Goal: Information Seeking & Learning: Learn about a topic

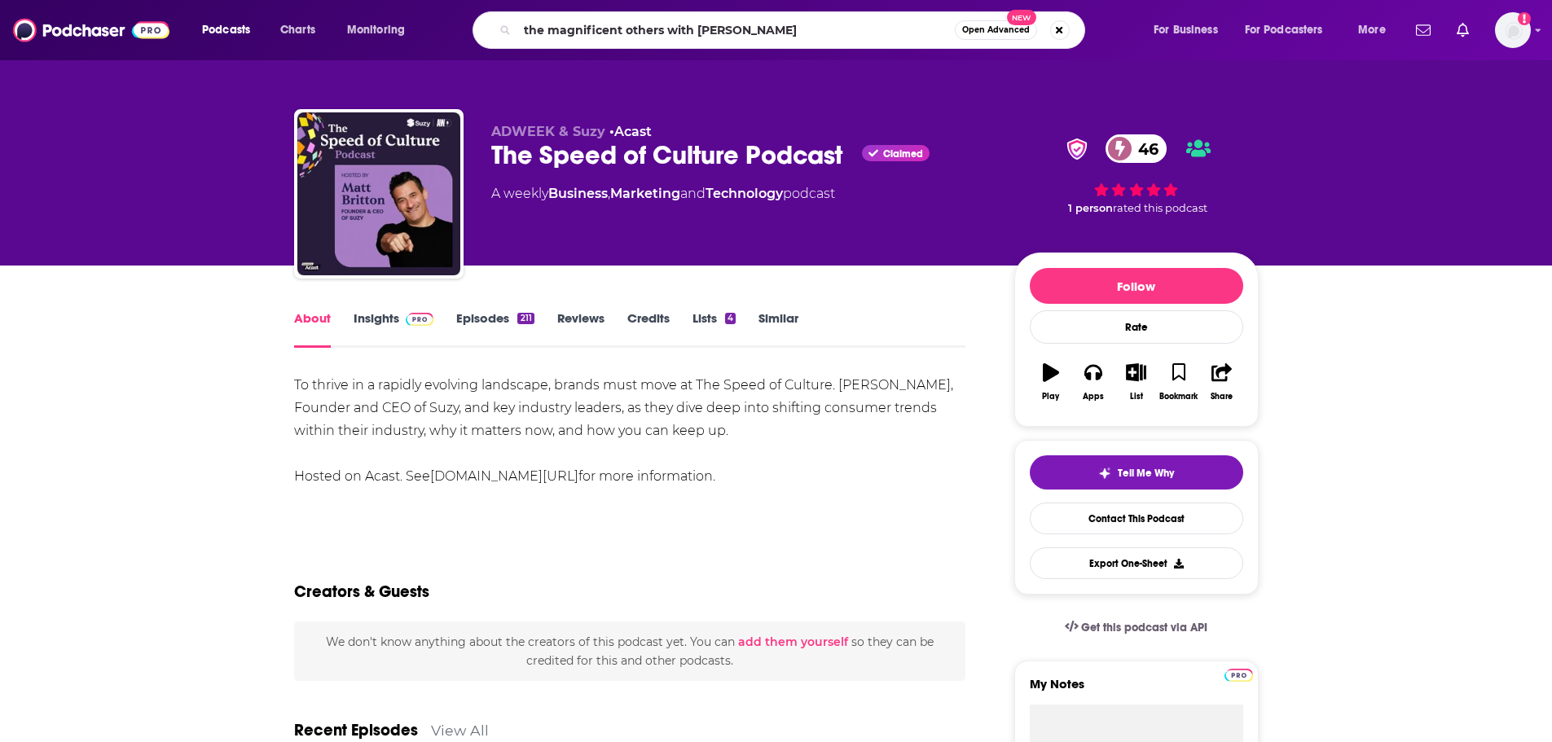
type input "the magnificent others with [PERSON_NAME]"
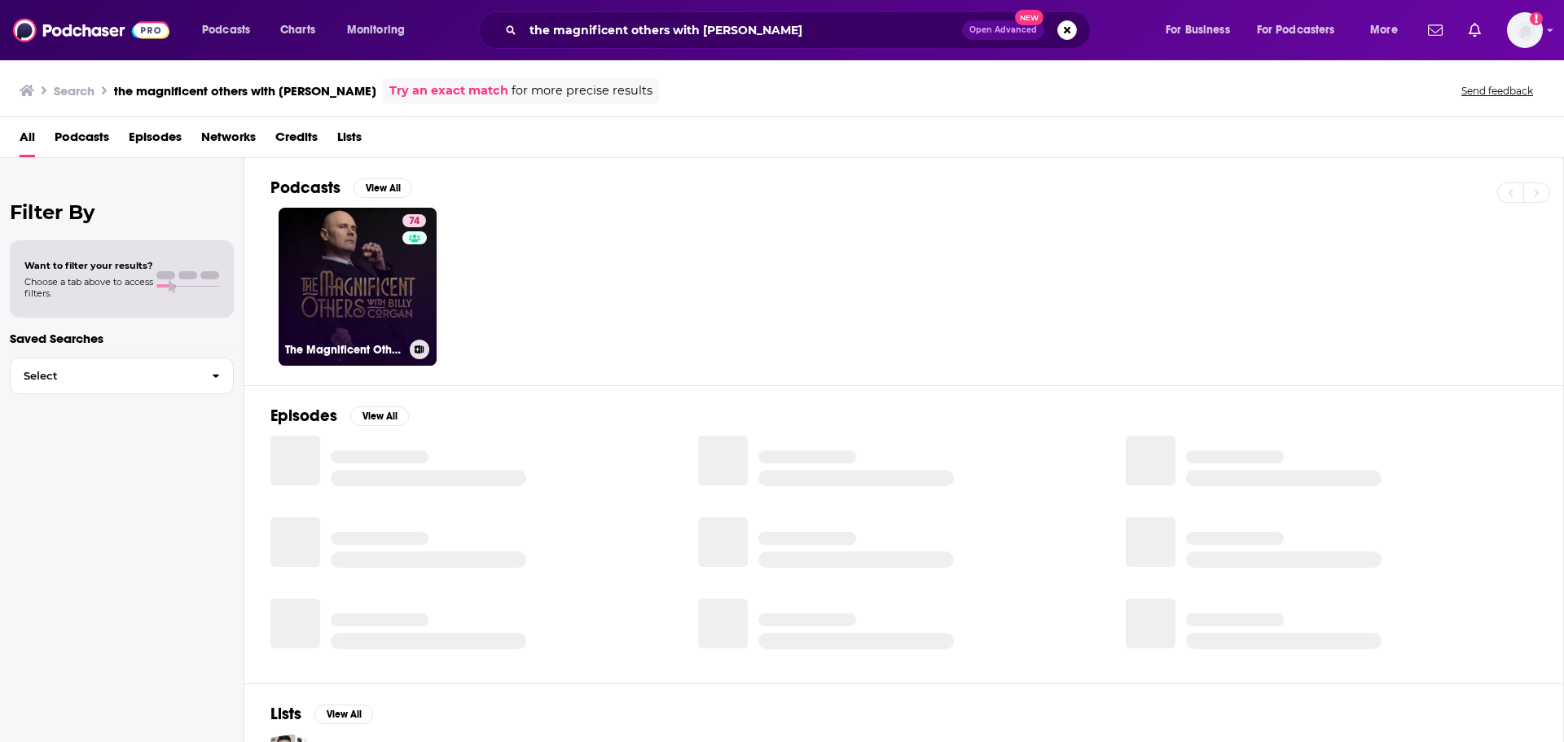
click at [385, 225] on link "74 The Magnificent Others with [PERSON_NAME]" at bounding box center [358, 287] width 158 height 158
